Goal: Communication & Community: Answer question/provide support

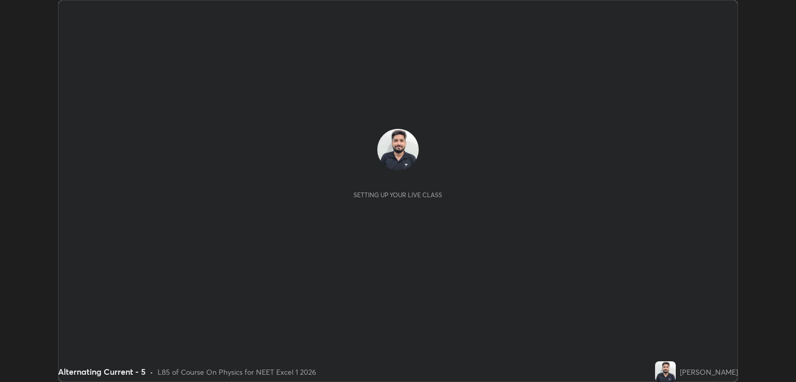
scroll to position [382, 795]
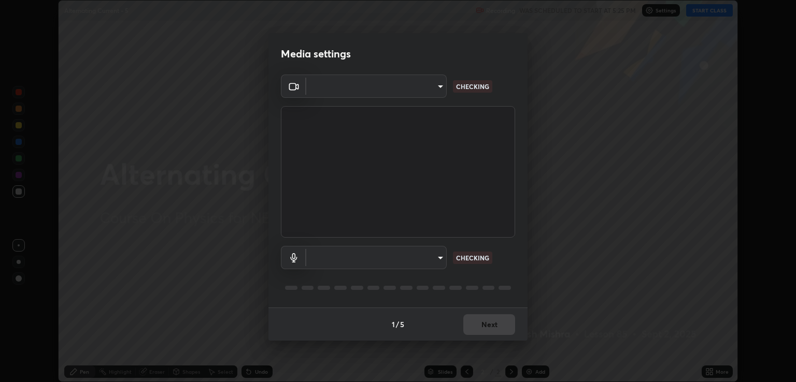
type input "ecbdbd44a66272db987f9f12271ef5319a85e28cdf2a8e5dd884bc8ad31297da"
click at [437, 262] on body "Erase all Alternating Current - 5 Recording WAS SCHEDULED TO START AT 5:25 PM S…" at bounding box center [398, 191] width 796 height 382
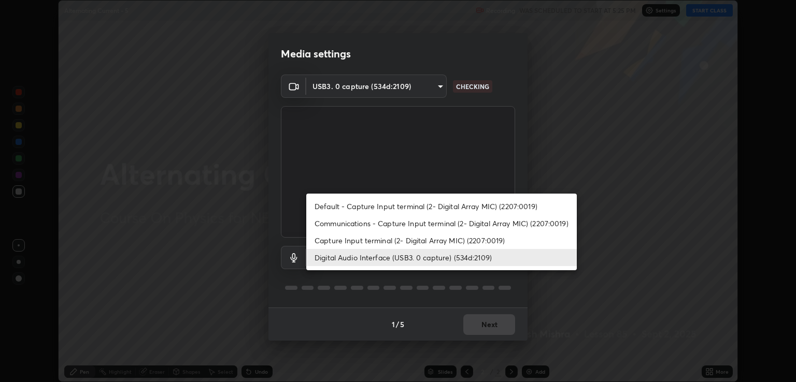
click at [422, 240] on li "Capture Input terminal (2- Digital Array MIC) (2207:0019)" at bounding box center [441, 240] width 270 height 17
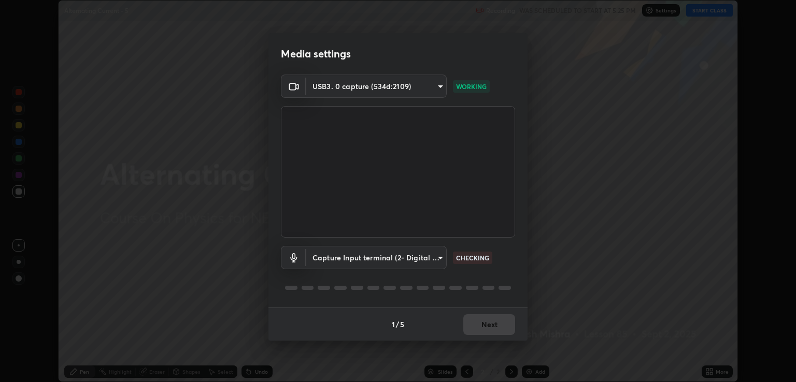
click at [424, 257] on body "Erase all Alternating Current - 5 Recording WAS SCHEDULED TO START AT 5:25 PM S…" at bounding box center [398, 191] width 796 height 382
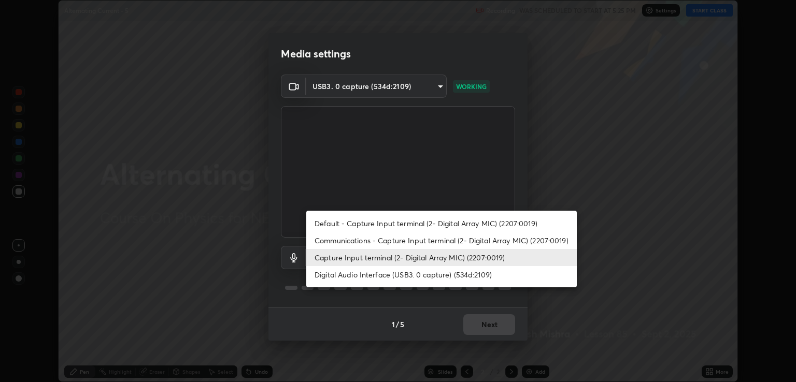
click at [422, 273] on li "Digital Audio Interface (USB3. 0 capture) (534d:2109)" at bounding box center [441, 274] width 270 height 17
type input "641fb1797ef8f9550b7f0158b383ff89036df526a4b0c4fe678c68e459c52791"
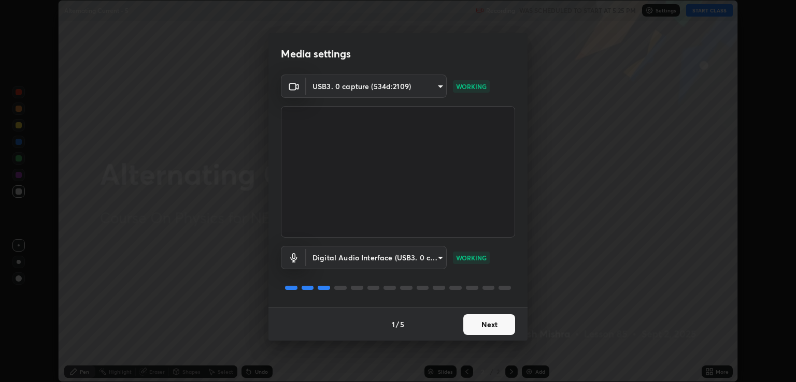
click at [483, 326] on button "Next" at bounding box center [489, 325] width 52 height 21
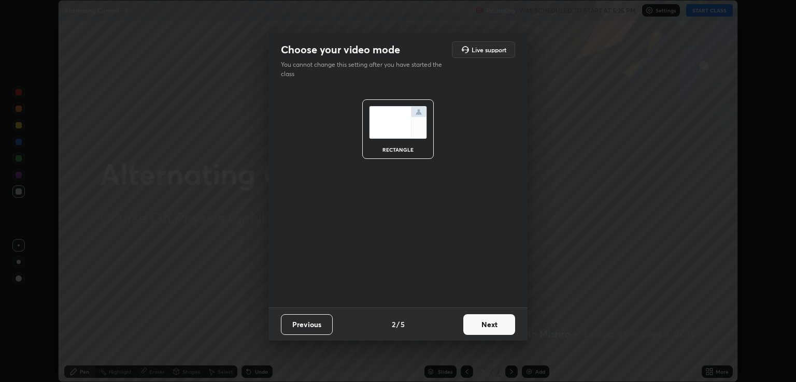
click at [489, 327] on button "Next" at bounding box center [489, 325] width 52 height 21
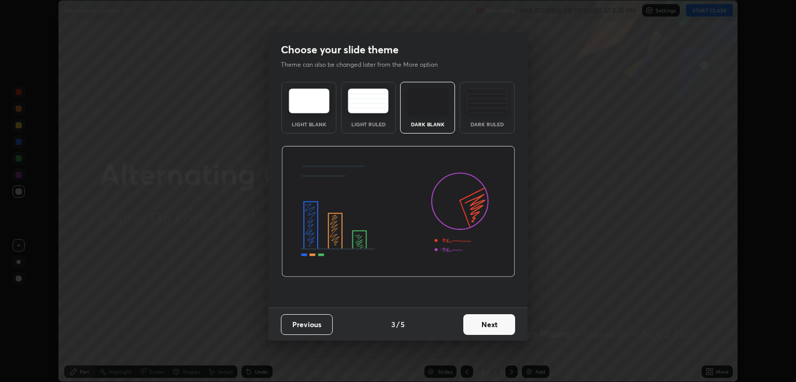
click at [495, 323] on button "Next" at bounding box center [489, 325] width 52 height 21
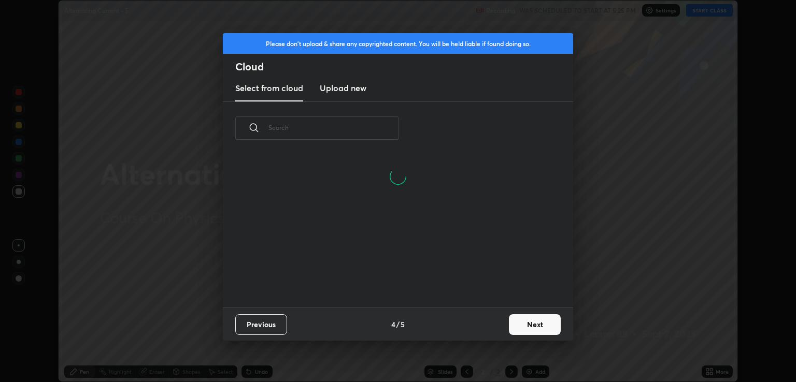
click at [516, 332] on button "Next" at bounding box center [535, 325] width 52 height 21
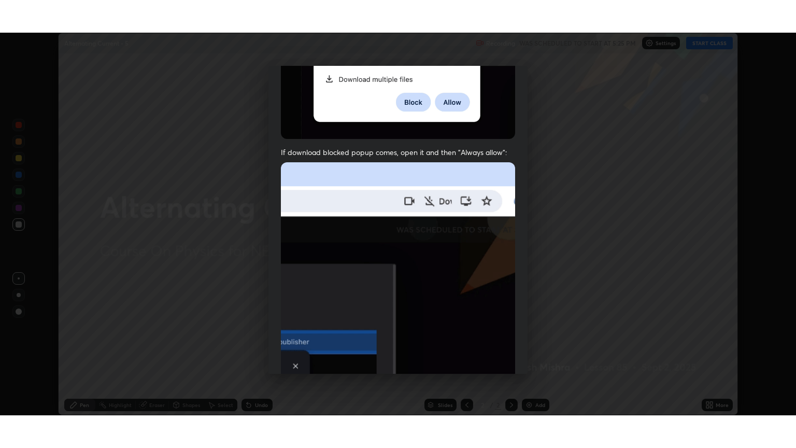
scroll to position [210, 0]
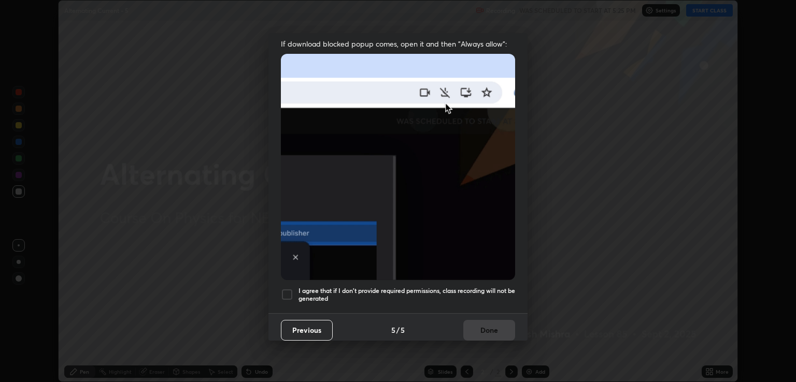
click at [392, 287] on h5 "I agree that if I don't provide required permissions, class recording will not …" at bounding box center [406, 295] width 217 height 16
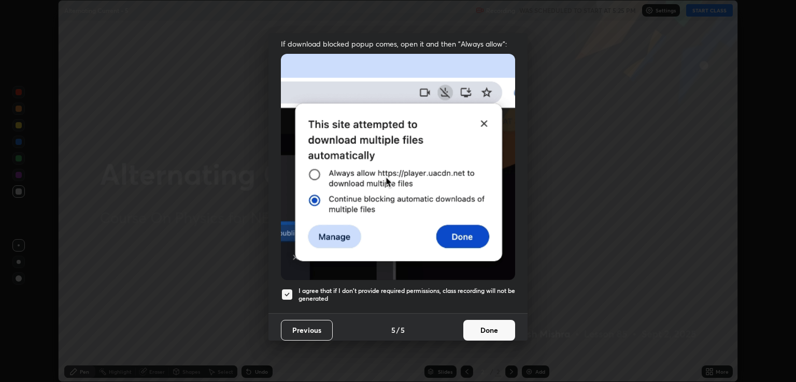
click at [485, 330] on button "Done" at bounding box center [489, 330] width 52 height 21
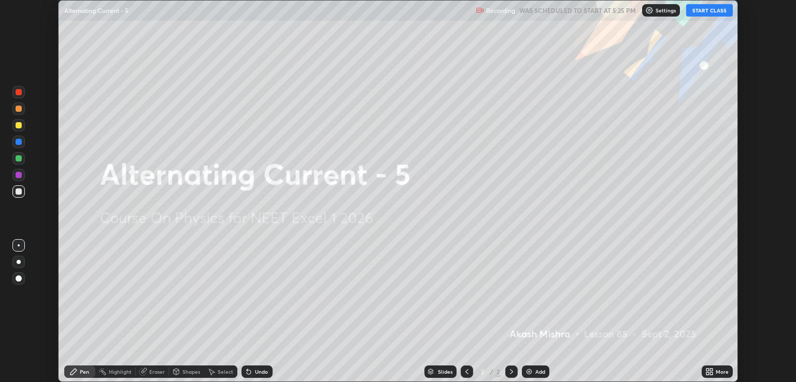
click at [705, 8] on button "START CLASS" at bounding box center [709, 10] width 47 height 12
click at [707, 369] on icon at bounding box center [707, 370] width 3 height 3
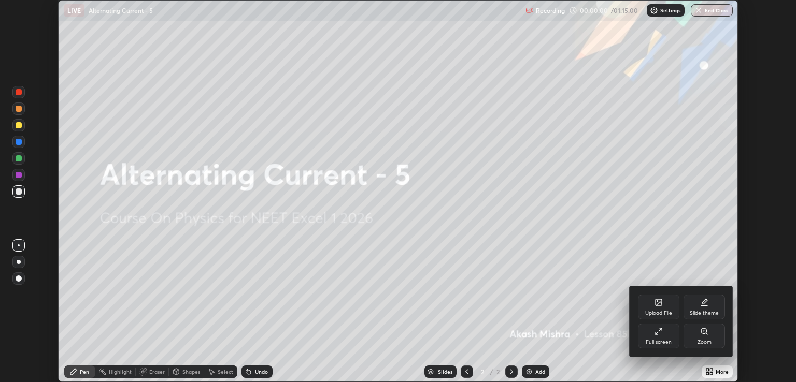
click at [655, 336] on div "Full screen" at bounding box center [658, 336] width 41 height 25
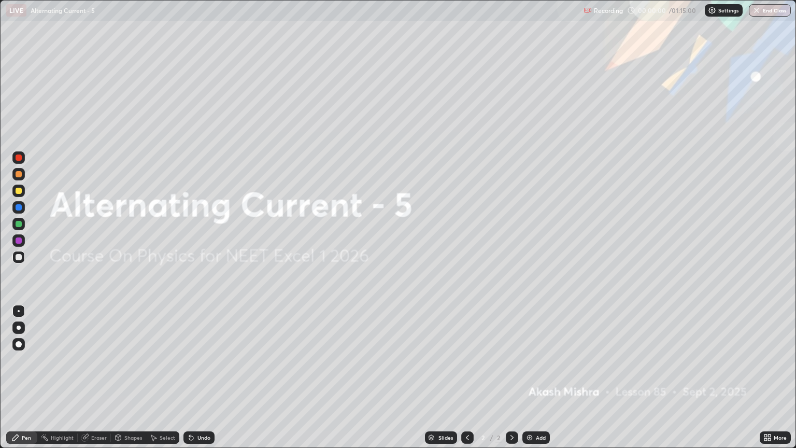
scroll to position [448, 796]
click at [543, 382] on div "Add" at bounding box center [535, 437] width 27 height 12
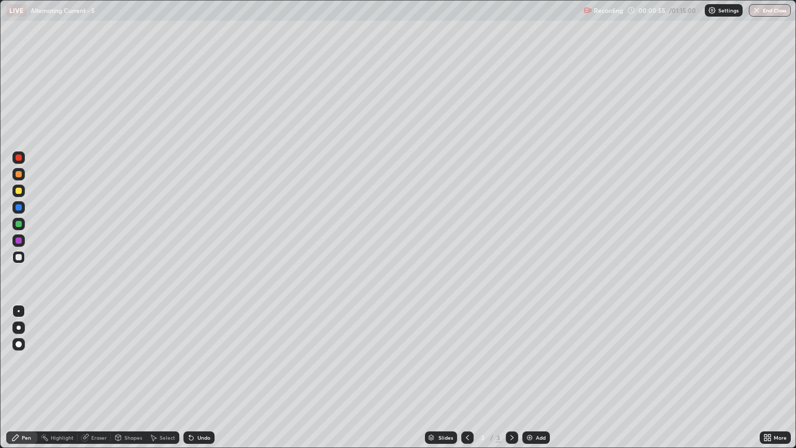
click at [23, 188] on div at bounding box center [18, 190] width 12 height 12
click at [127, 382] on div "Shapes" at bounding box center [133, 437] width 18 height 5
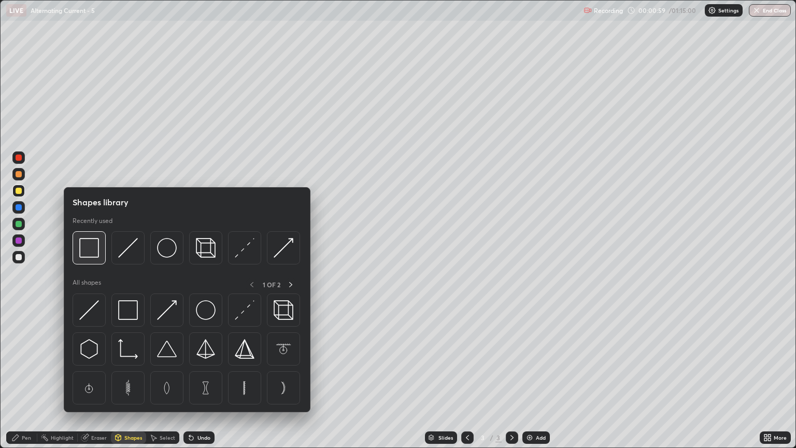
click at [96, 251] on img at bounding box center [89, 248] width 20 height 20
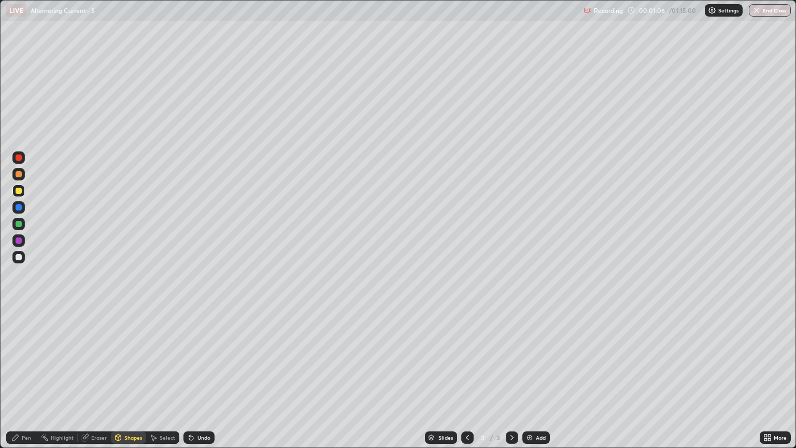
click at [29, 382] on div "Pen" at bounding box center [26, 437] width 9 height 5
click at [19, 259] on div at bounding box center [19, 257] width 6 height 6
click at [21, 192] on div at bounding box center [19, 191] width 6 height 6
click at [23, 257] on div at bounding box center [18, 257] width 12 height 12
click at [207, 382] on div "Undo" at bounding box center [198, 437] width 31 height 12
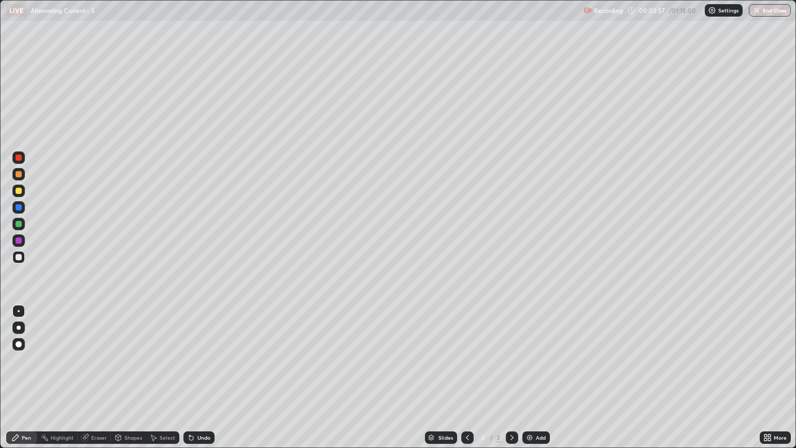
click at [204, 382] on div "Undo" at bounding box center [203, 437] width 13 height 5
click at [195, 382] on div "Undo" at bounding box center [198, 437] width 31 height 12
click at [189, 382] on icon at bounding box center [191, 438] width 4 height 4
click at [19, 178] on div at bounding box center [18, 174] width 12 height 12
click at [197, 382] on div "Undo" at bounding box center [198, 437] width 31 height 12
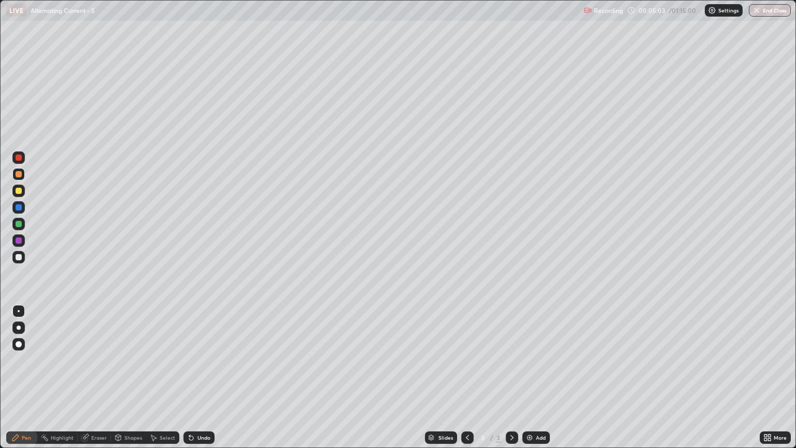
click at [197, 382] on div "Undo" at bounding box center [198, 437] width 31 height 12
click at [211, 382] on div "Undo" at bounding box center [198, 437] width 31 height 12
click at [206, 382] on div "Undo" at bounding box center [203, 437] width 13 height 5
click at [530, 382] on img at bounding box center [529, 437] width 8 height 8
click at [17, 259] on div at bounding box center [19, 257] width 6 height 6
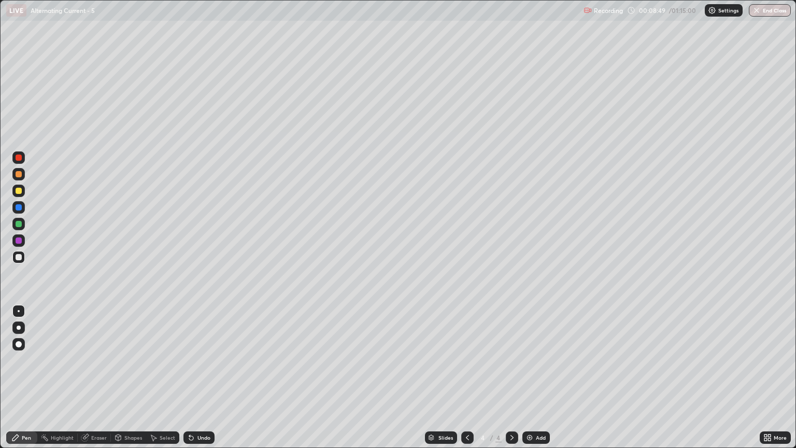
click at [199, 382] on div "Undo" at bounding box center [203, 437] width 13 height 5
click at [193, 382] on icon at bounding box center [191, 437] width 8 height 8
click at [191, 382] on icon at bounding box center [191, 437] width 8 height 8
click at [191, 382] on icon at bounding box center [191, 438] width 4 height 4
click at [193, 382] on icon at bounding box center [191, 437] width 8 height 8
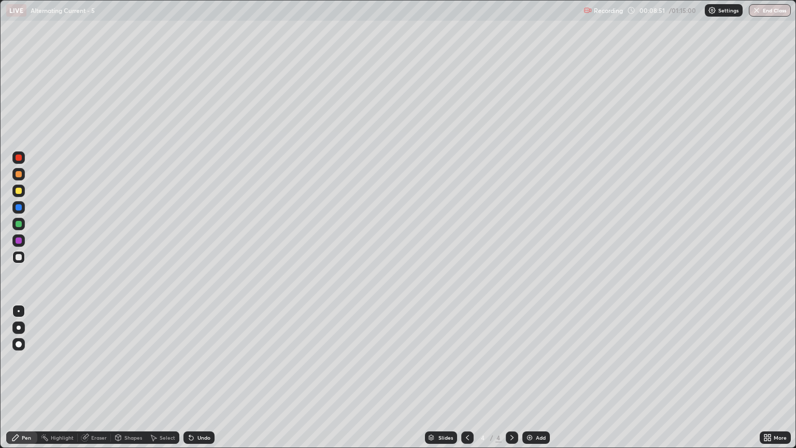
click at [194, 382] on div "Undo" at bounding box center [198, 437] width 31 height 12
click at [198, 382] on div "Undo" at bounding box center [198, 437] width 31 height 12
click at [199, 382] on div "Undo" at bounding box center [198, 437] width 31 height 12
click at [201, 382] on div "Undo" at bounding box center [203, 437] width 13 height 5
click at [199, 382] on div "Undo" at bounding box center [198, 437] width 31 height 12
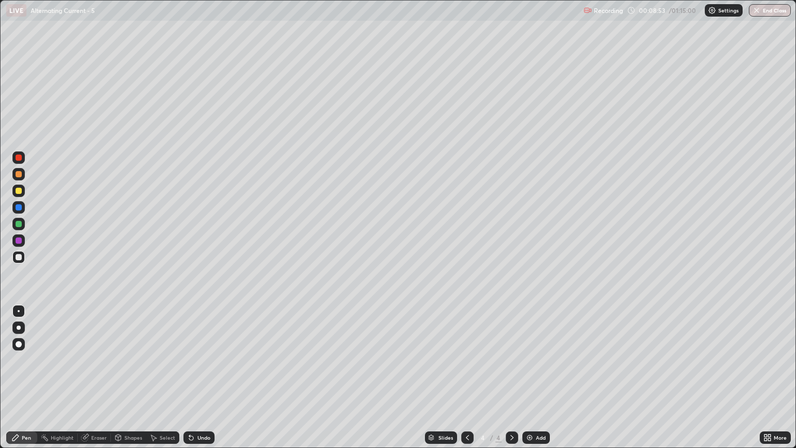
click at [197, 382] on div "Undo" at bounding box center [203, 437] width 13 height 5
click at [199, 382] on div "Undo" at bounding box center [203, 437] width 13 height 5
click at [206, 382] on div "Undo" at bounding box center [203, 437] width 13 height 5
click at [204, 382] on div "Undo" at bounding box center [203, 437] width 13 height 5
click at [205, 382] on div "Undo" at bounding box center [203, 437] width 13 height 5
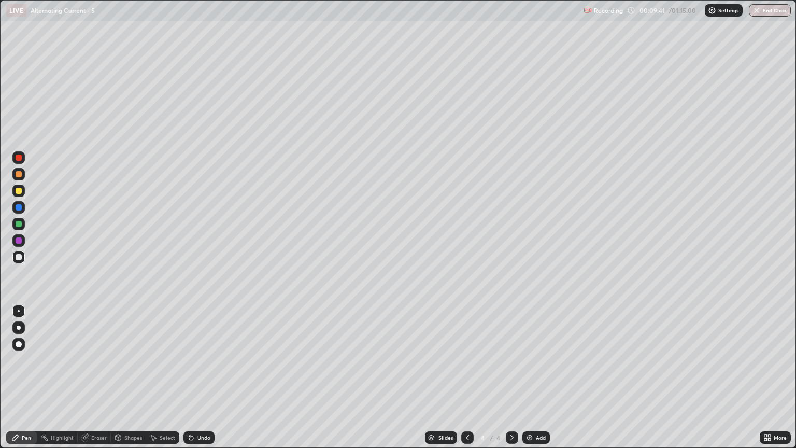
click at [208, 382] on div "Undo" at bounding box center [198, 437] width 31 height 12
click at [197, 382] on div "Undo" at bounding box center [203, 437] width 13 height 5
click at [202, 382] on div "Undo" at bounding box center [203, 437] width 13 height 5
click at [536, 382] on div "Add" at bounding box center [535, 437] width 27 height 12
click at [537, 382] on div "Add" at bounding box center [541, 437] width 10 height 5
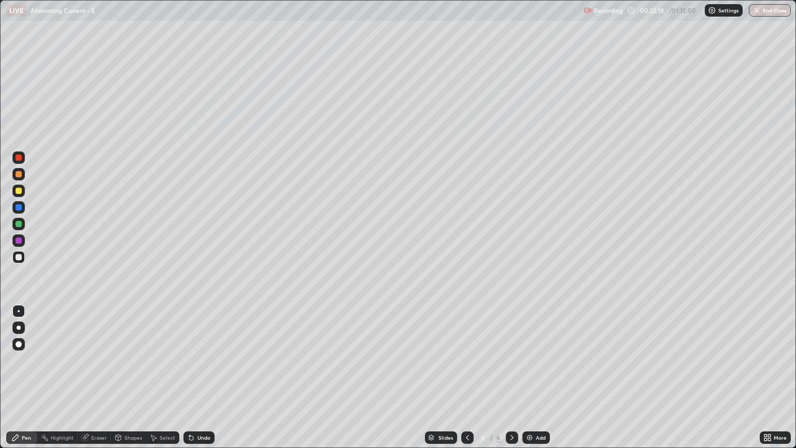
click at [24, 193] on div at bounding box center [18, 190] width 12 height 12
click at [196, 382] on div "Undo" at bounding box center [198, 437] width 31 height 12
click at [197, 382] on div "Undo" at bounding box center [203, 437] width 13 height 5
click at [201, 382] on div "Undo" at bounding box center [198, 437] width 31 height 12
click at [204, 382] on div "Undo" at bounding box center [203, 437] width 13 height 5
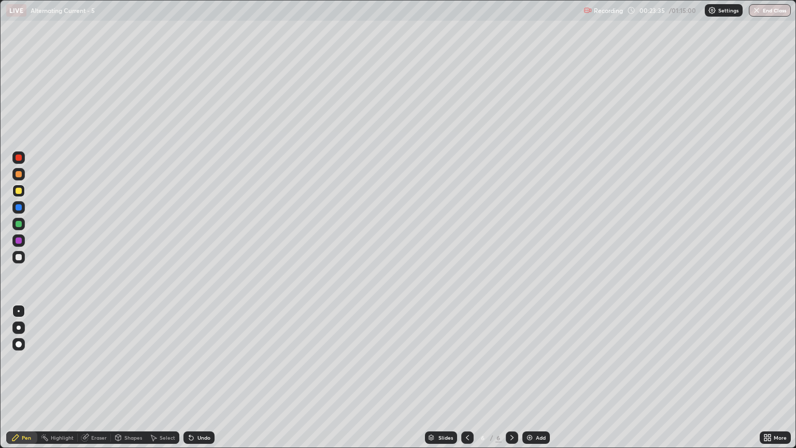
click at [206, 382] on div "Undo" at bounding box center [198, 437] width 31 height 12
click at [205, 382] on div "Undo" at bounding box center [203, 437] width 13 height 5
click at [204, 382] on div "Undo" at bounding box center [203, 437] width 13 height 5
click at [539, 382] on div "Add" at bounding box center [541, 437] width 10 height 5
click at [17, 261] on div at bounding box center [18, 257] width 12 height 12
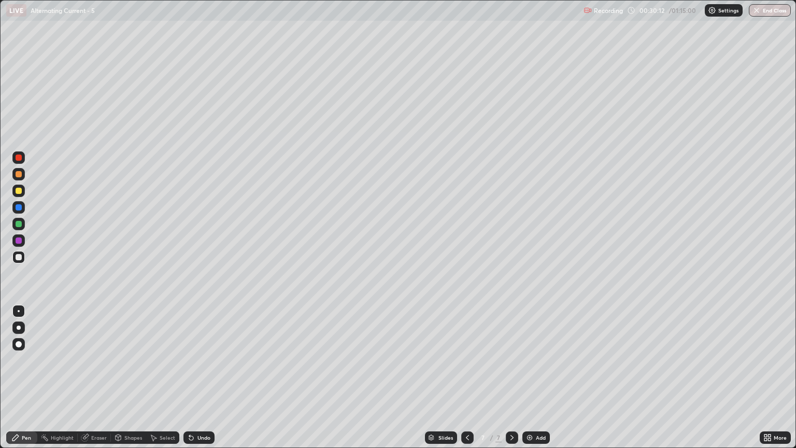
click at [196, 382] on div "Undo" at bounding box center [198, 437] width 31 height 12
click at [192, 382] on div "Undo" at bounding box center [198, 437] width 31 height 12
click at [201, 382] on div "Undo" at bounding box center [203, 437] width 13 height 5
click at [201, 382] on div "Undo" at bounding box center [198, 437] width 31 height 12
click at [205, 382] on div "Undo" at bounding box center [203, 437] width 13 height 5
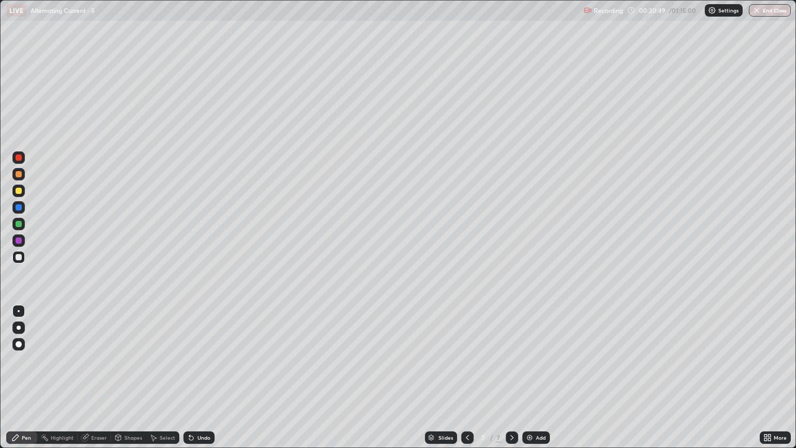
click at [205, 382] on div "Undo" at bounding box center [198, 437] width 31 height 12
click at [203, 382] on div "Undo" at bounding box center [203, 437] width 13 height 5
click at [201, 382] on div "Undo" at bounding box center [203, 437] width 13 height 5
click at [207, 382] on div "Undo" at bounding box center [203, 437] width 13 height 5
click at [211, 382] on div "Undo" at bounding box center [198, 437] width 31 height 12
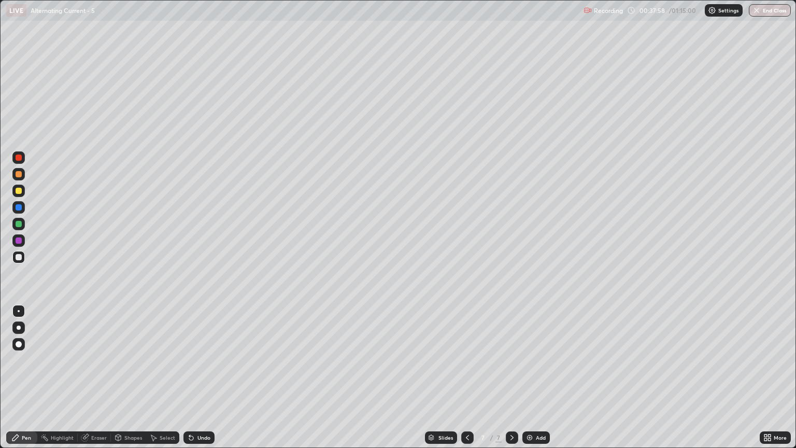
click at [539, 382] on div "Add" at bounding box center [541, 437] width 10 height 5
click at [205, 382] on div "Undo" at bounding box center [203, 437] width 13 height 5
click at [204, 382] on div "Undo" at bounding box center [203, 437] width 13 height 5
click at [209, 382] on div "Undo" at bounding box center [203, 437] width 13 height 5
click at [536, 382] on div "Add" at bounding box center [541, 437] width 10 height 5
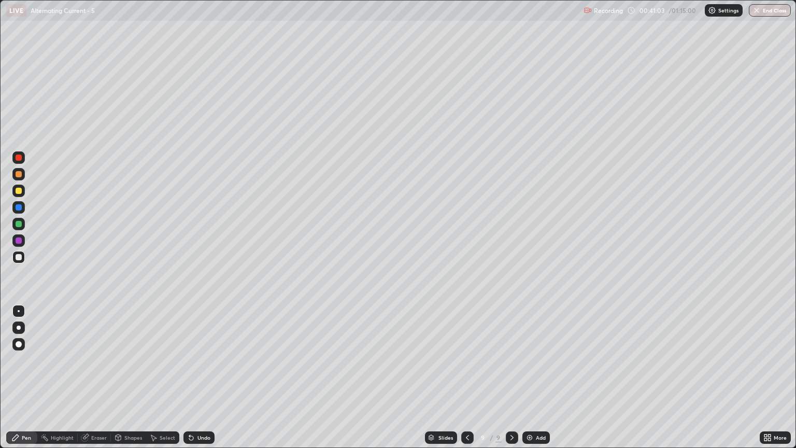
click at [470, 382] on icon at bounding box center [467, 437] width 8 height 8
click at [510, 382] on icon at bounding box center [512, 437] width 8 height 8
click at [24, 259] on div at bounding box center [18, 257] width 12 height 12
click at [19, 172] on div at bounding box center [19, 174] width 6 height 6
click at [17, 259] on div at bounding box center [19, 257] width 6 height 6
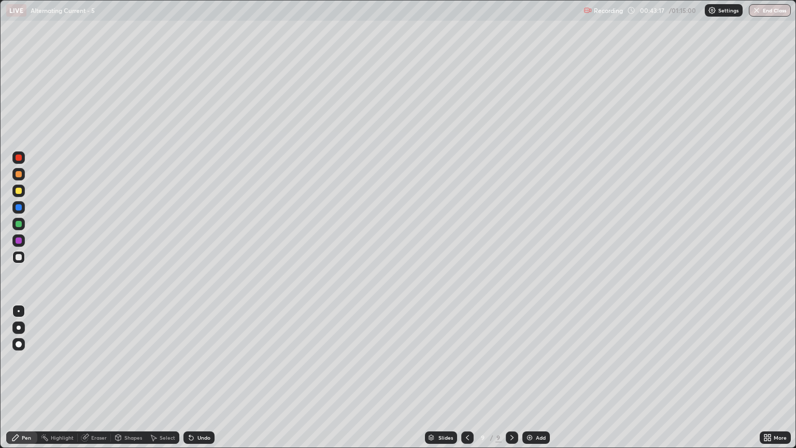
click at [21, 192] on div at bounding box center [19, 191] width 6 height 6
click at [21, 176] on div at bounding box center [19, 174] width 6 height 6
click at [21, 196] on div at bounding box center [18, 190] width 12 height 12
click at [17, 256] on div at bounding box center [19, 257] width 6 height 6
click at [17, 193] on div at bounding box center [19, 191] width 6 height 6
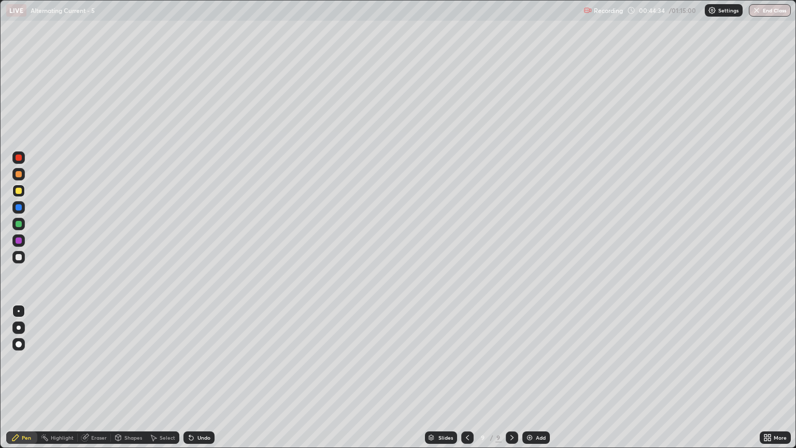
click at [19, 259] on div at bounding box center [19, 257] width 6 height 6
click at [199, 382] on div "Undo" at bounding box center [198, 437] width 31 height 12
click at [20, 224] on div at bounding box center [19, 224] width 6 height 6
click at [19, 257] on div at bounding box center [19, 257] width 6 height 6
click at [539, 382] on div "Add" at bounding box center [541, 437] width 10 height 5
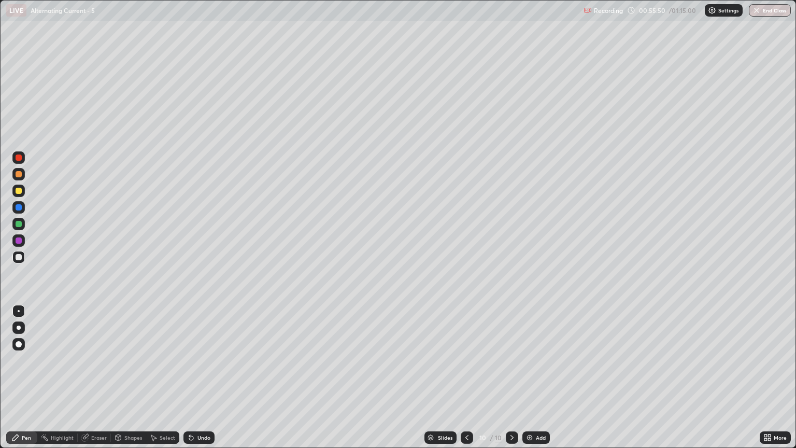
click at [19, 257] on div at bounding box center [19, 257] width 6 height 6
click at [19, 191] on div at bounding box center [19, 191] width 6 height 6
click at [203, 382] on div "Undo" at bounding box center [198, 437] width 31 height 12
click at [19, 254] on div at bounding box center [19, 257] width 6 height 6
click at [99, 382] on div "Eraser" at bounding box center [99, 437] width 16 height 5
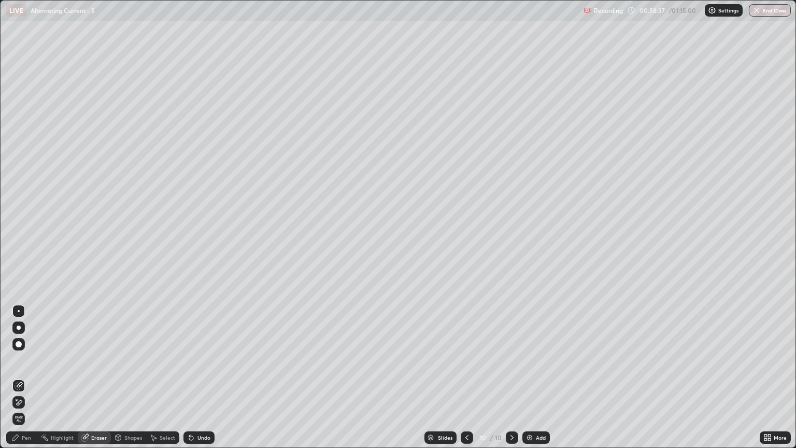
click at [27, 382] on div "Pen" at bounding box center [26, 437] width 9 height 5
click at [200, 382] on div "Undo" at bounding box center [198, 437] width 31 height 12
click at [203, 382] on div "Undo" at bounding box center [198, 437] width 31 height 12
click at [20, 241] on div at bounding box center [19, 240] width 6 height 6
click at [18, 224] on div at bounding box center [19, 224] width 6 height 6
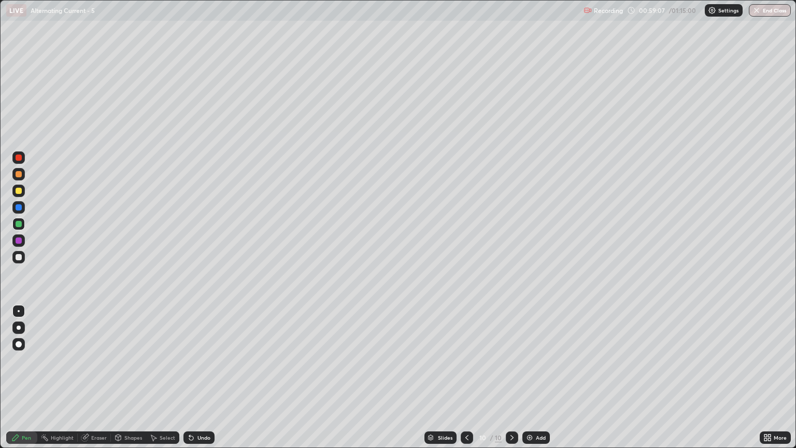
click at [18, 192] on div at bounding box center [19, 191] width 6 height 6
click at [18, 258] on div at bounding box center [19, 257] width 6 height 6
click at [18, 176] on div at bounding box center [19, 174] width 6 height 6
click at [198, 382] on div "Undo" at bounding box center [203, 437] width 13 height 5
click at [20, 209] on div at bounding box center [19, 207] width 6 height 6
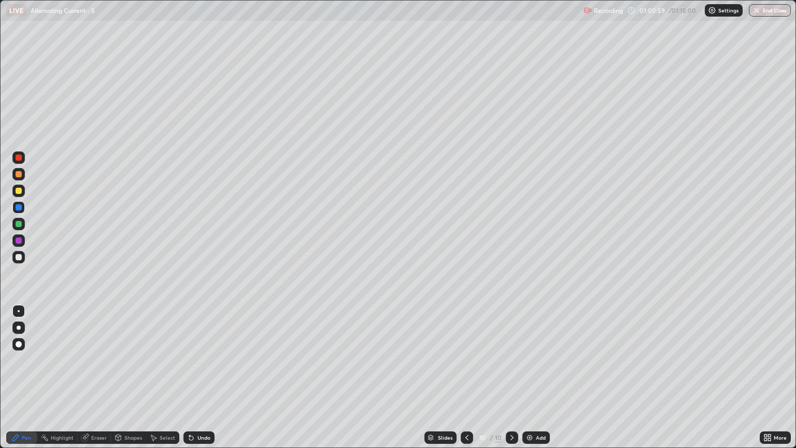
click at [208, 382] on div "Undo" at bounding box center [203, 437] width 13 height 5
click at [19, 257] on div at bounding box center [19, 257] width 6 height 6
click at [205, 382] on div "Undo" at bounding box center [203, 437] width 13 height 5
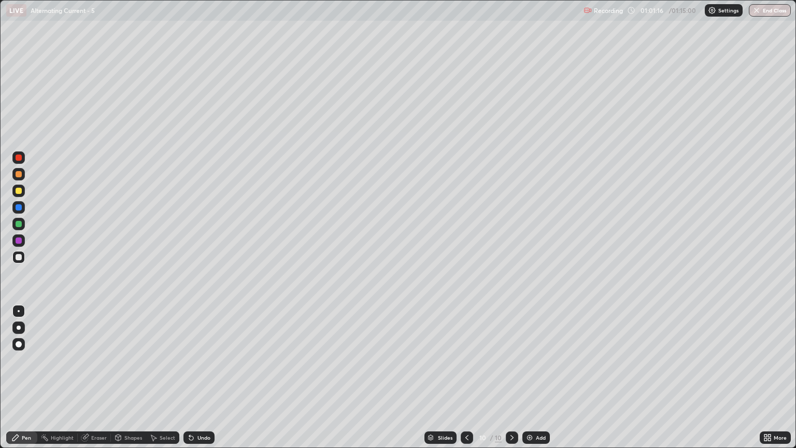
click at [205, 382] on div "Undo" at bounding box center [198, 437] width 31 height 12
click at [209, 382] on div "Undo" at bounding box center [198, 437] width 31 height 12
click at [210, 382] on div "Undo" at bounding box center [198, 437] width 31 height 12
click at [101, 382] on div "Eraser" at bounding box center [99, 437] width 16 height 5
click at [25, 382] on div "Pen" at bounding box center [26, 437] width 9 height 5
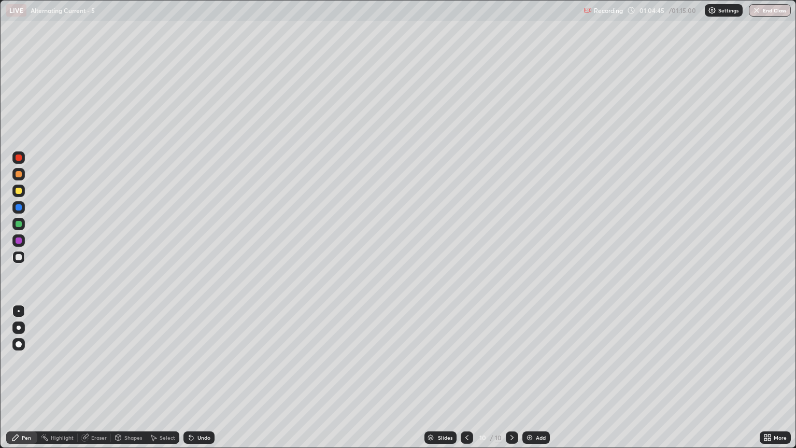
click at [19, 257] on div at bounding box center [19, 257] width 6 height 6
click at [202, 382] on div "Undo" at bounding box center [198, 437] width 31 height 12
click at [211, 382] on div "Undo" at bounding box center [198, 437] width 31 height 12
click at [209, 382] on div "Undo" at bounding box center [198, 437] width 31 height 12
click at [201, 382] on div "Undo" at bounding box center [203, 437] width 13 height 5
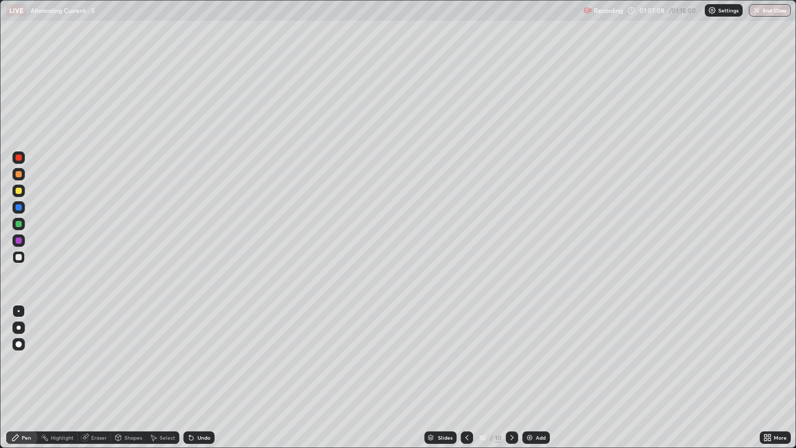
click at [204, 382] on div "Undo" at bounding box center [203, 437] width 13 height 5
click at [209, 382] on div "Undo" at bounding box center [198, 437] width 31 height 12
click at [205, 382] on div "Undo" at bounding box center [203, 437] width 13 height 5
click at [203, 382] on div "Undo" at bounding box center [198, 437] width 31 height 12
click at [757, 7] on img "button" at bounding box center [757, 10] width 8 height 8
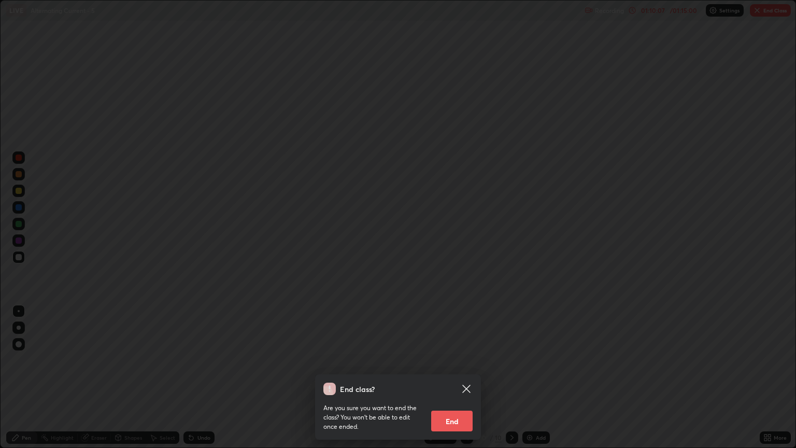
click at [456, 382] on button "End" at bounding box center [451, 420] width 41 height 21
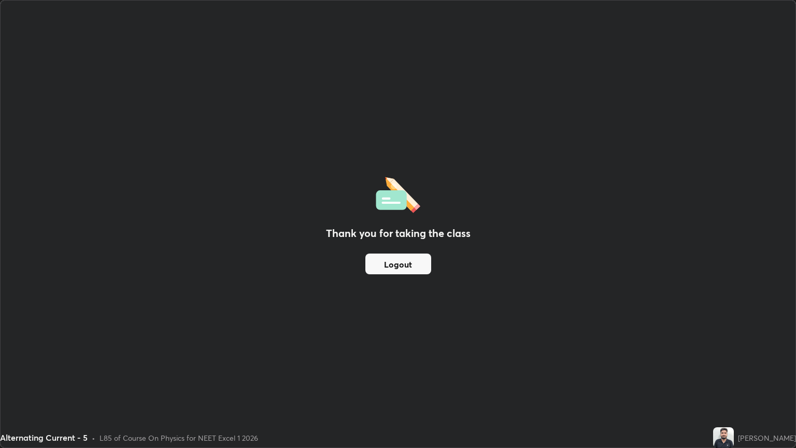
click at [395, 260] on button "Logout" at bounding box center [398, 263] width 66 height 21
